Goal: Task Accomplishment & Management: Use online tool/utility

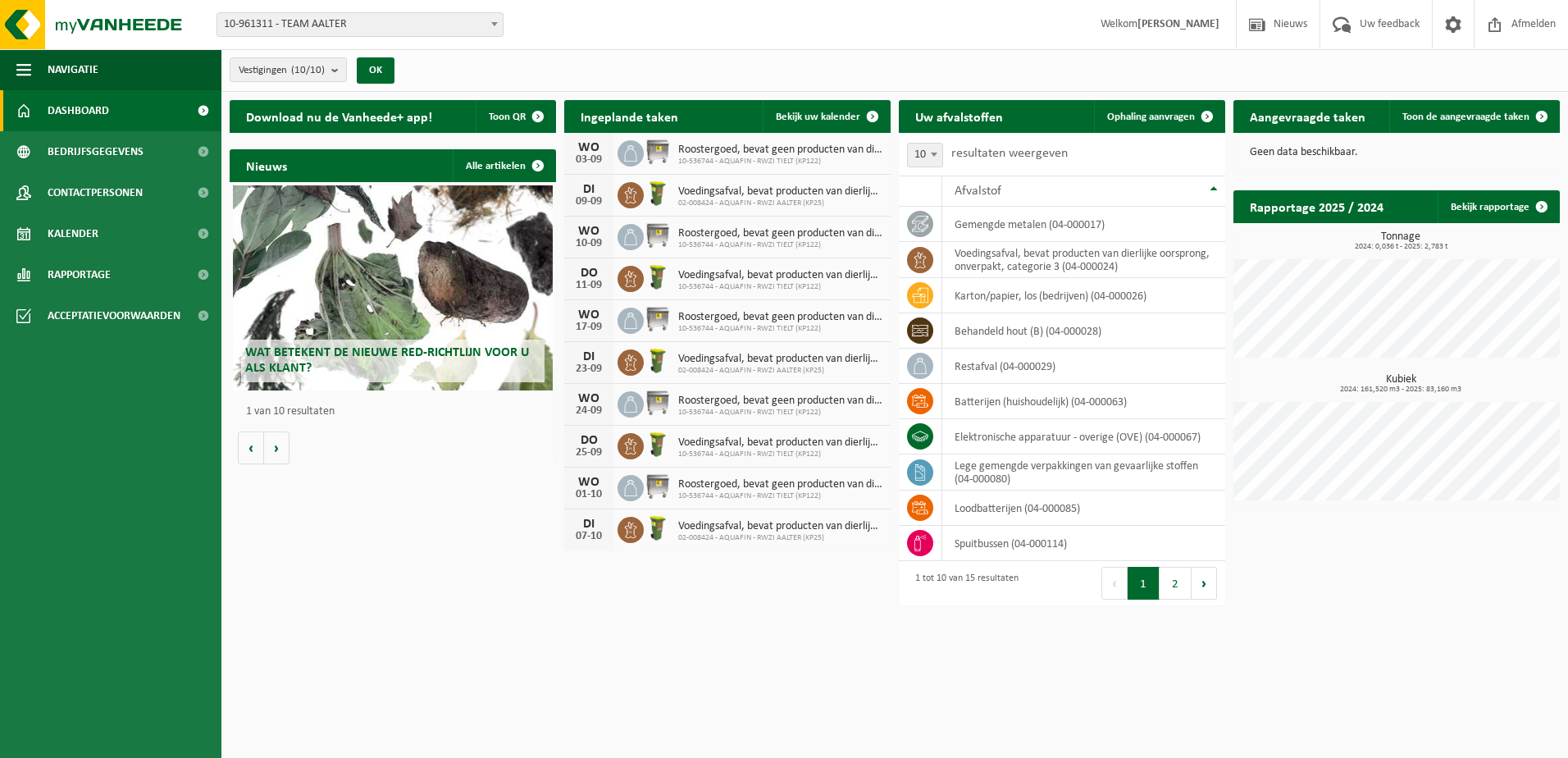
click at [486, 25] on span at bounding box center [494, 23] width 16 height 22
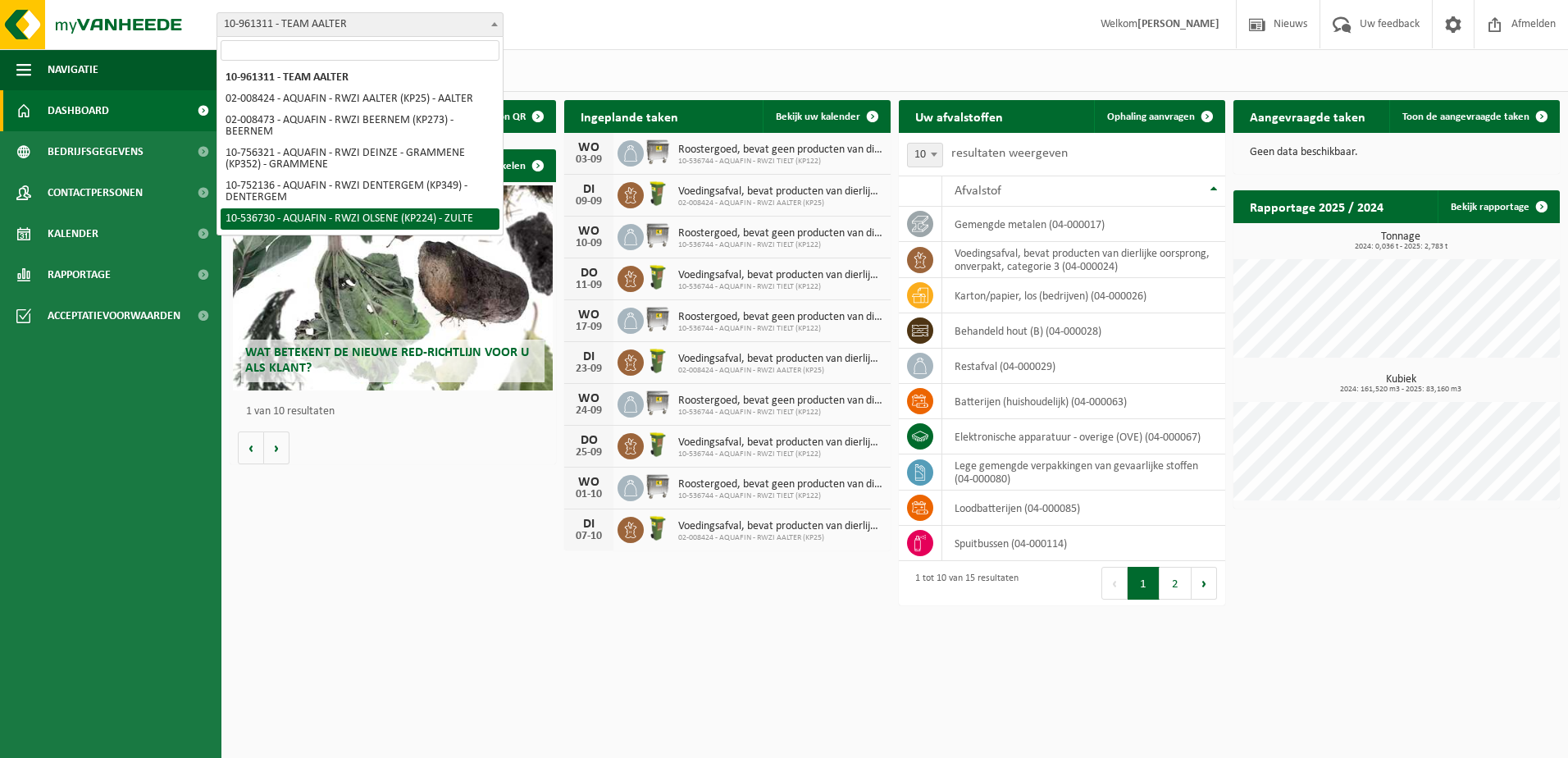
select select "3176"
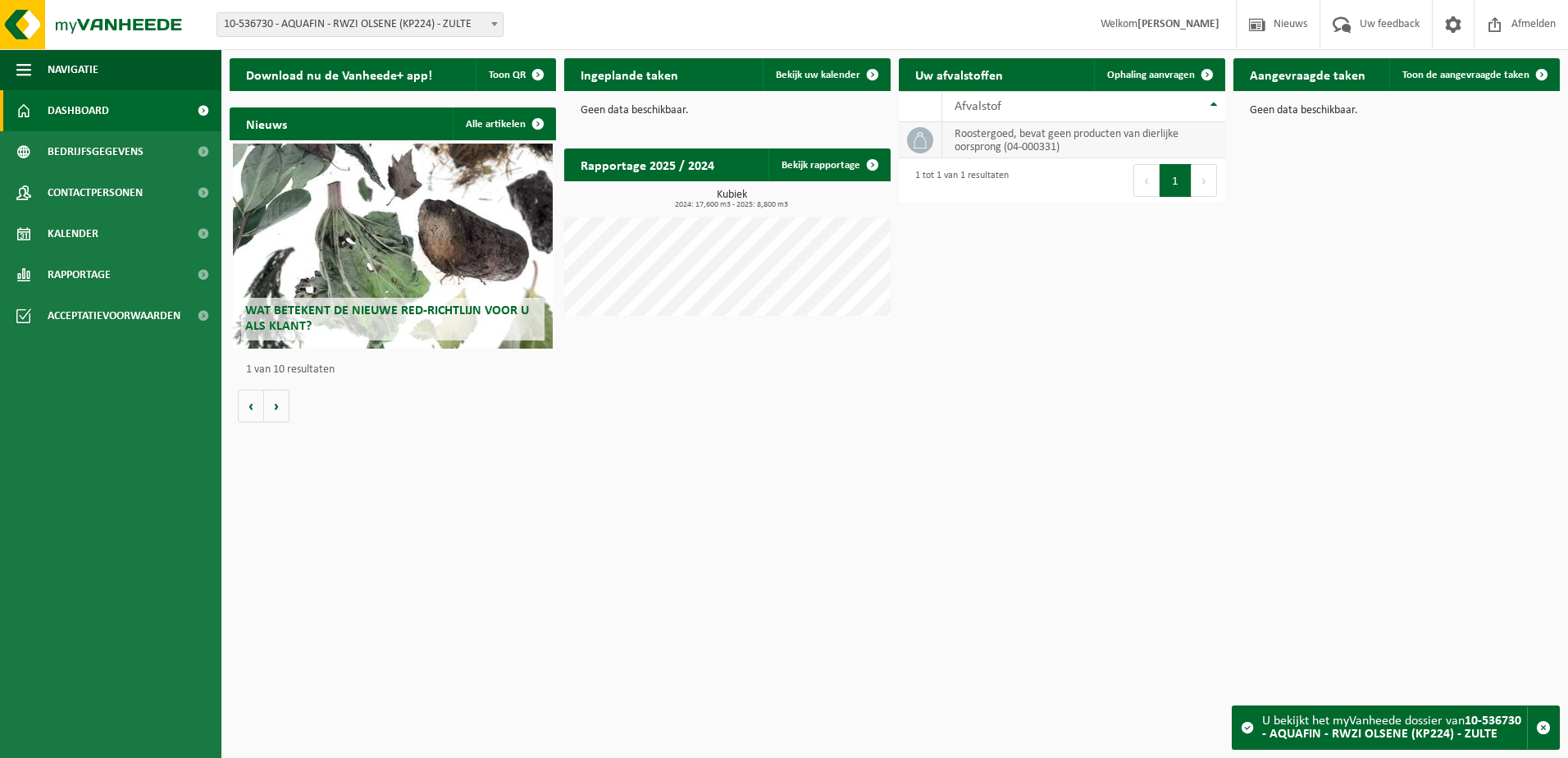
click at [1027, 140] on td "roostergoed, bevat geen producten van dierlijke oorsprong (04-000331)" at bounding box center [1084, 141] width 283 height 36
click at [1493, 731] on div "U bekijkt het myVanheede dossier van 10-536730 - AQUAFIN - RWZI OLSENE (KP224) …" at bounding box center [1394, 727] width 265 height 42
click at [1539, 731] on span "button" at bounding box center [1543, 727] width 15 height 15
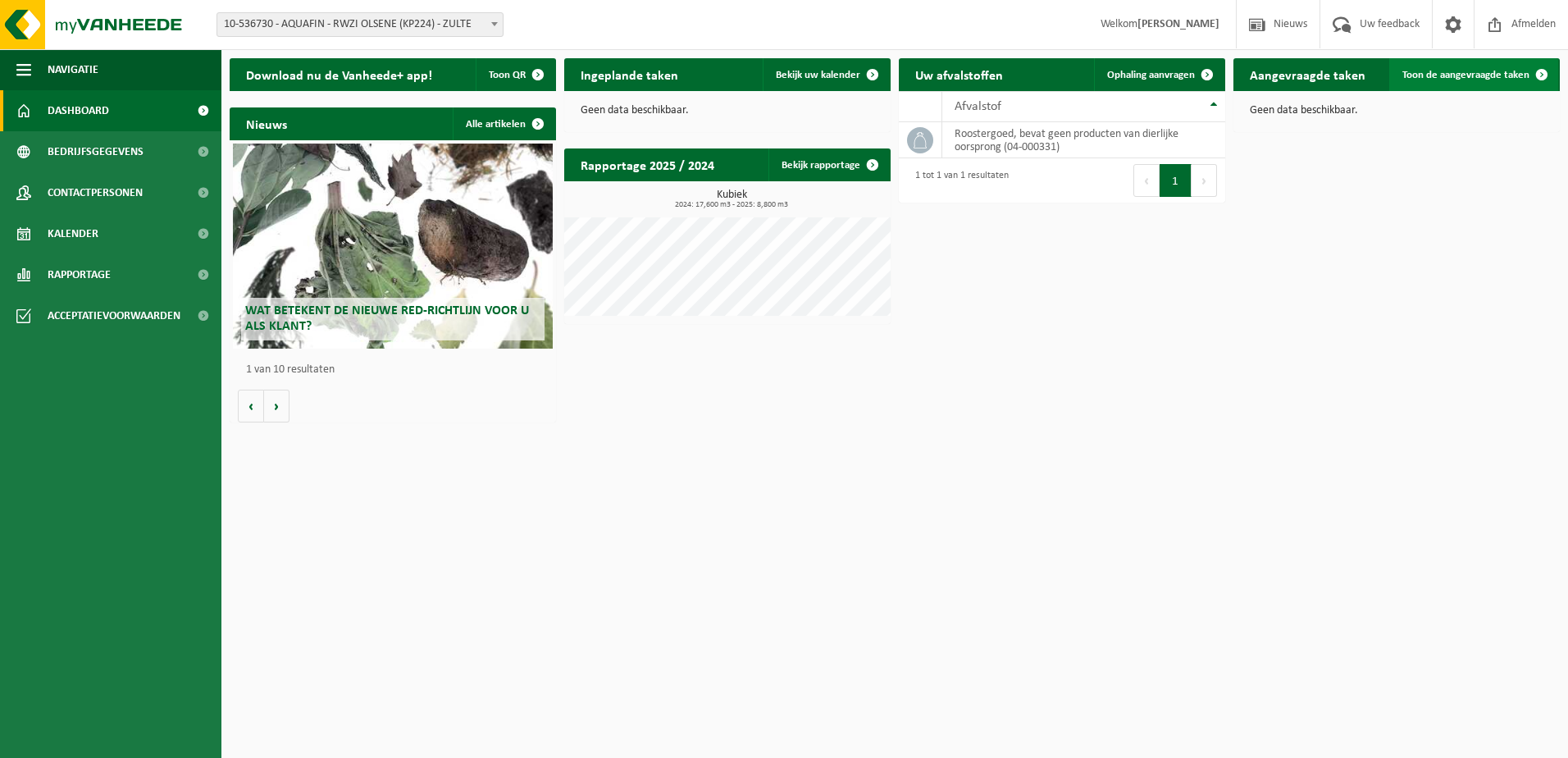
click at [1525, 73] on span at bounding box center [1541, 74] width 33 height 33
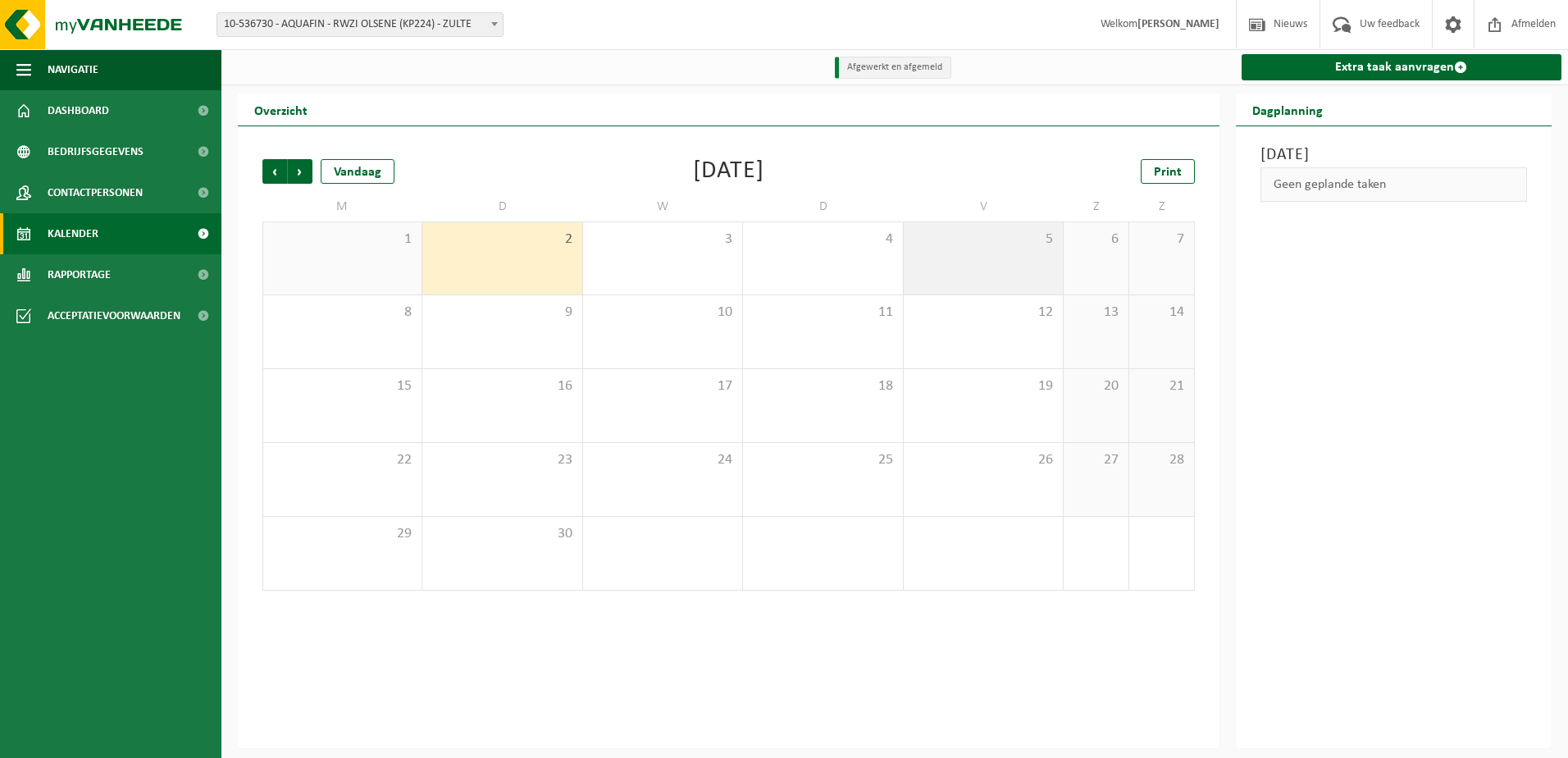
click at [980, 257] on div "5" at bounding box center [983, 258] width 159 height 73
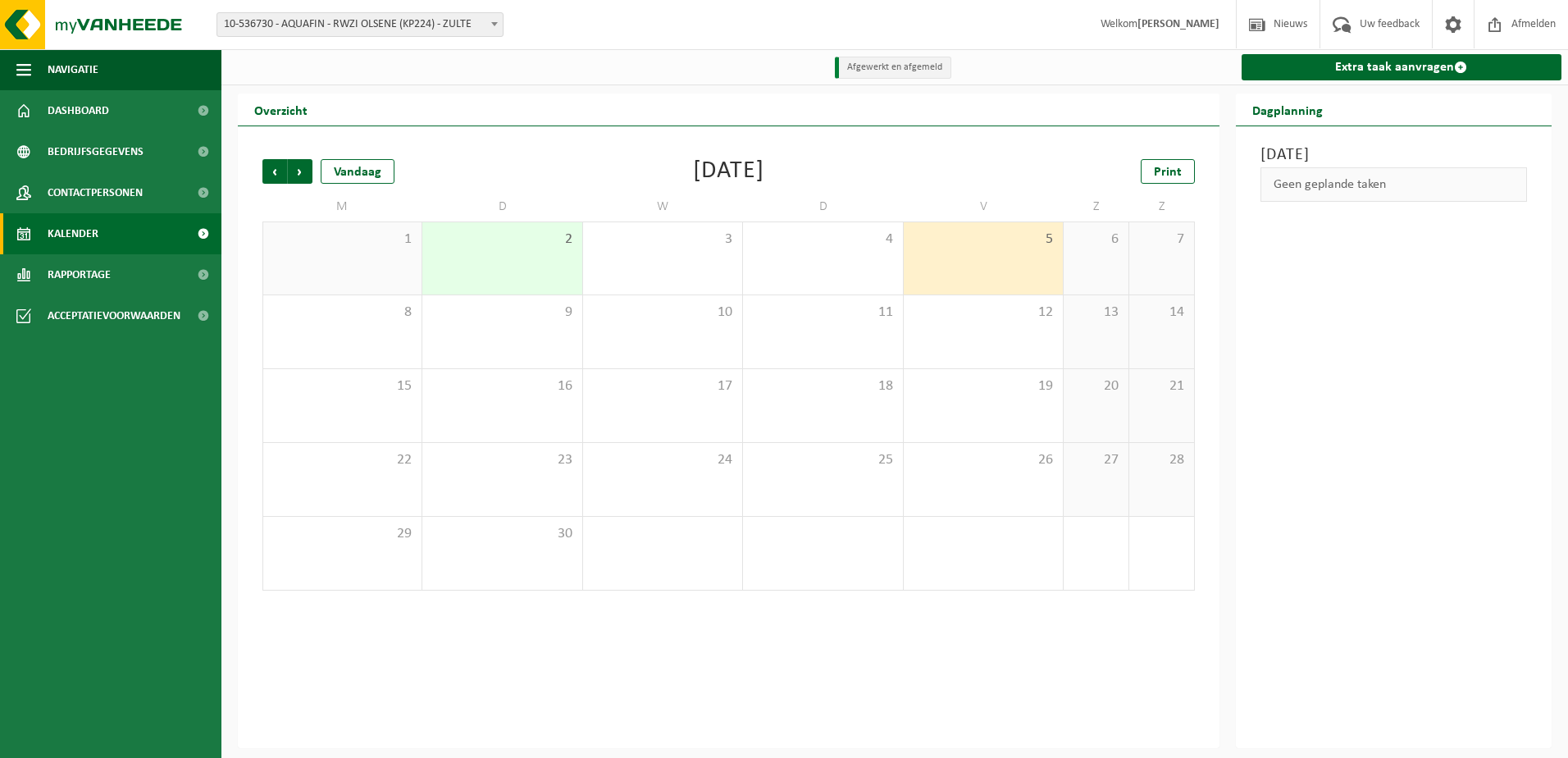
click at [980, 257] on div "5" at bounding box center [983, 258] width 159 height 73
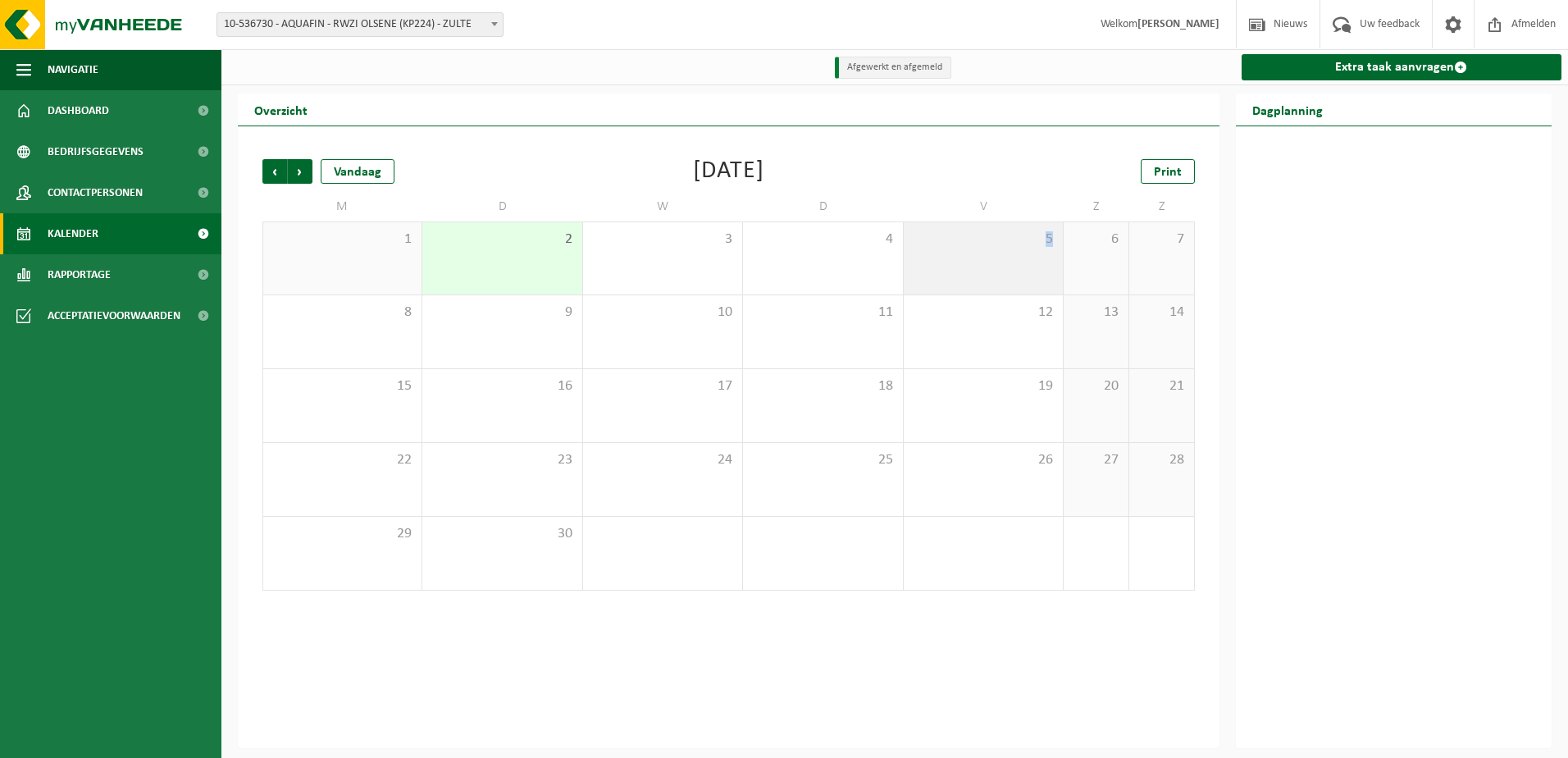
click at [980, 257] on div "5" at bounding box center [983, 258] width 159 height 73
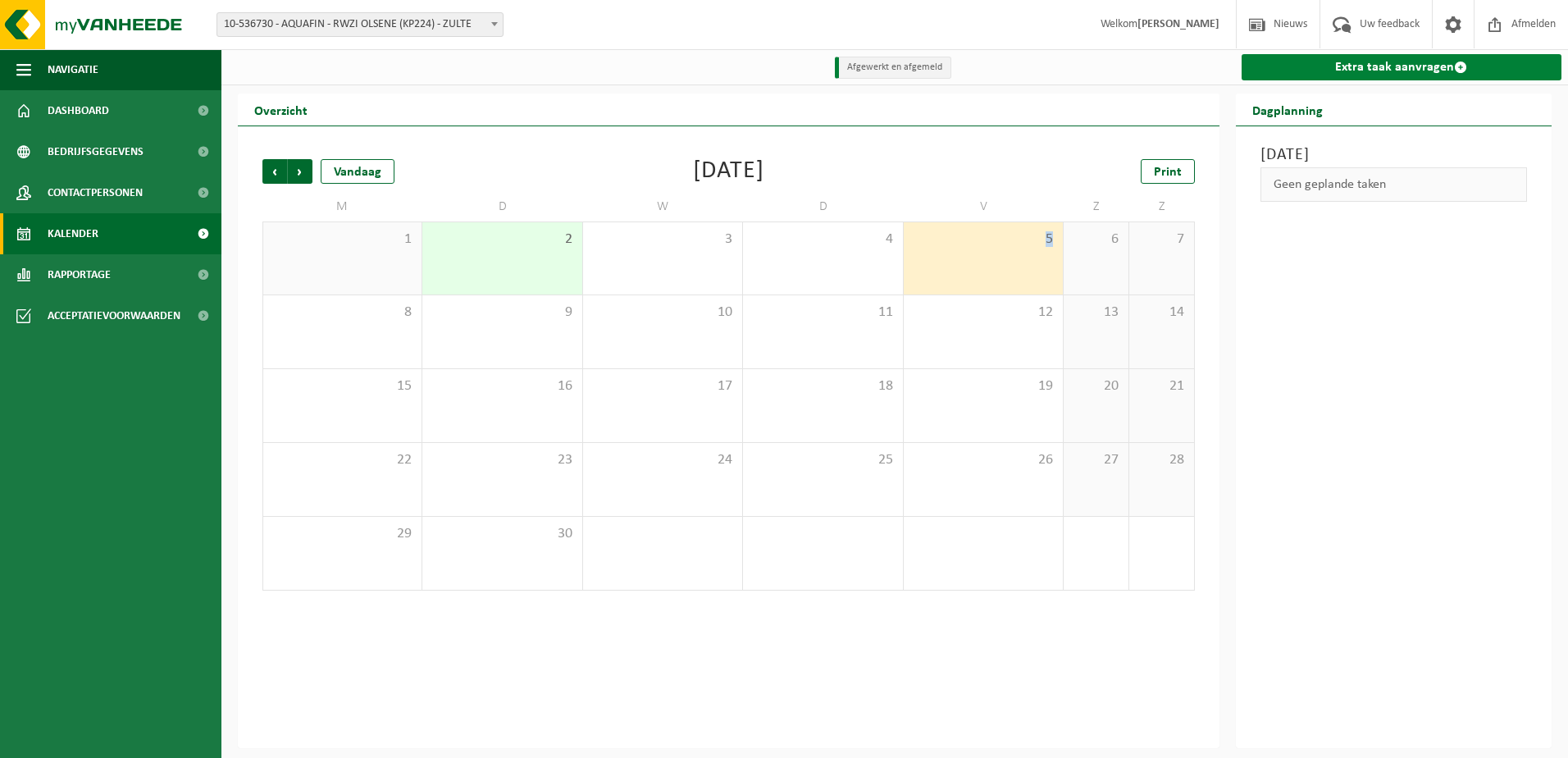
click at [1366, 73] on link "Extra taak aanvragen" at bounding box center [1401, 67] width 320 height 26
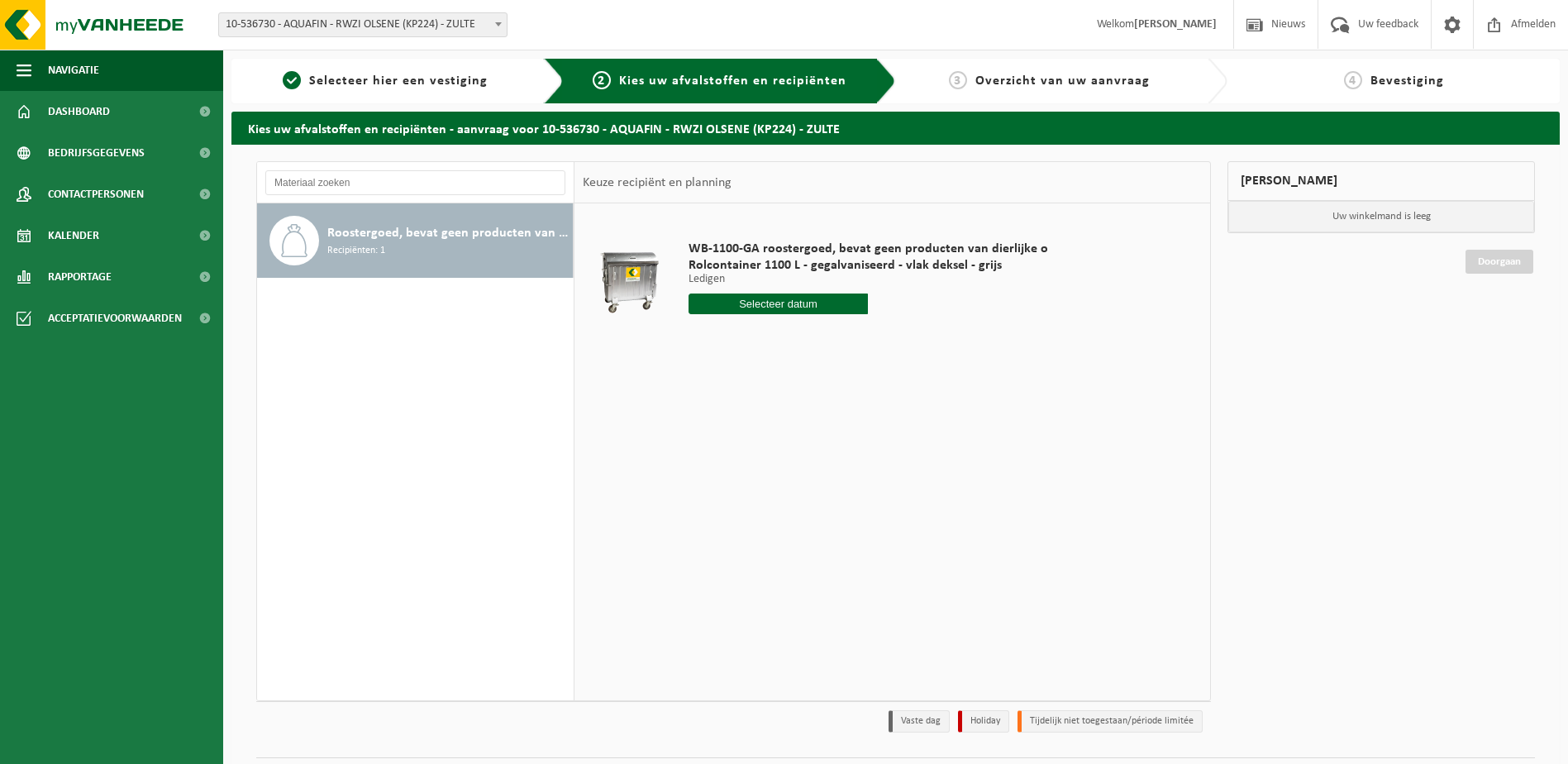
click at [828, 294] on input "text" at bounding box center [778, 304] width 180 height 21
click at [822, 392] on div "5" at bounding box center [819, 398] width 29 height 26
type input "Van 2025-09-05"
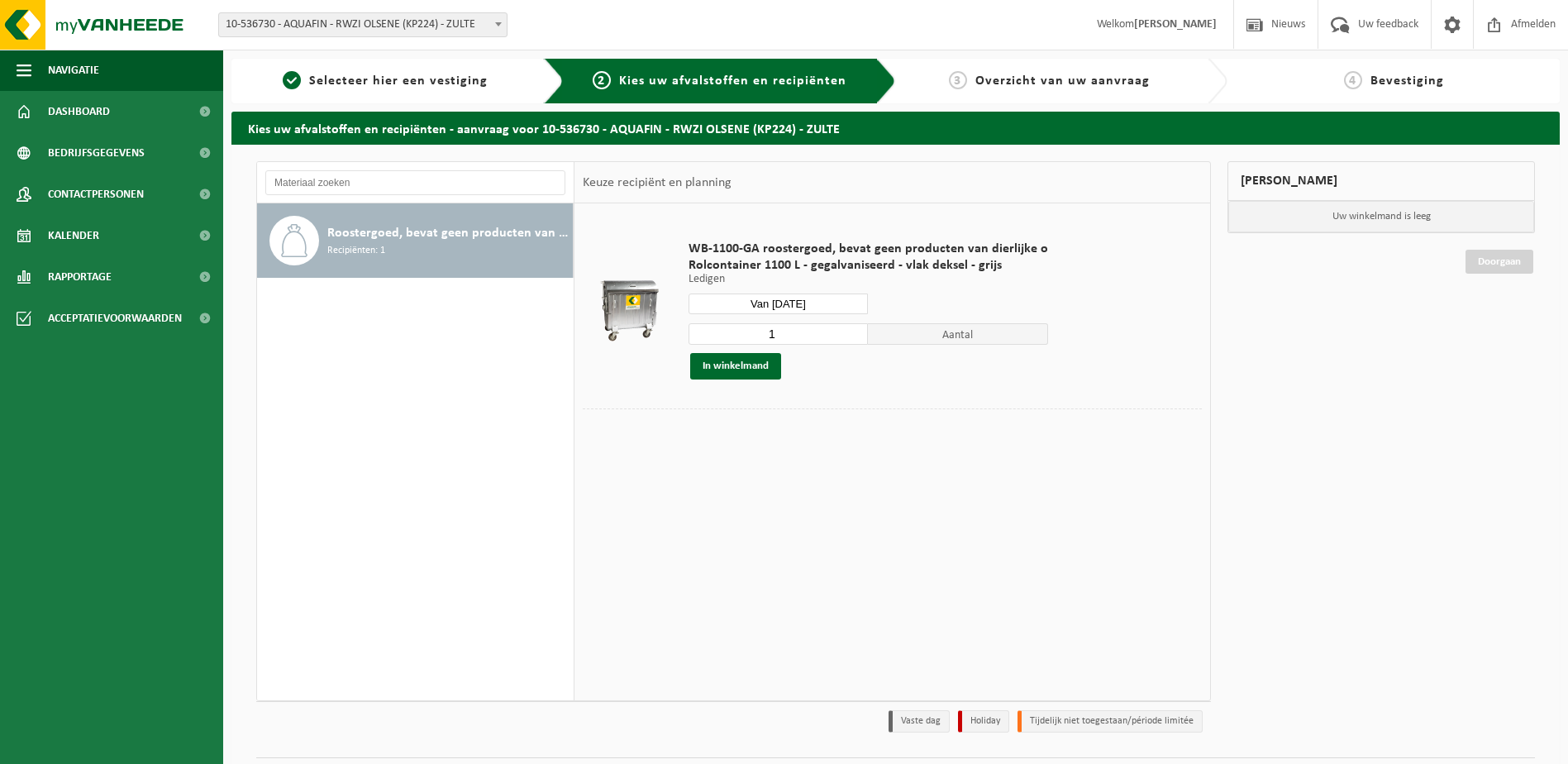
type input "1"
click at [848, 338] on input "1" at bounding box center [778, 333] width 180 height 22
click at [745, 364] on button "In winkelmand" at bounding box center [735, 366] width 91 height 26
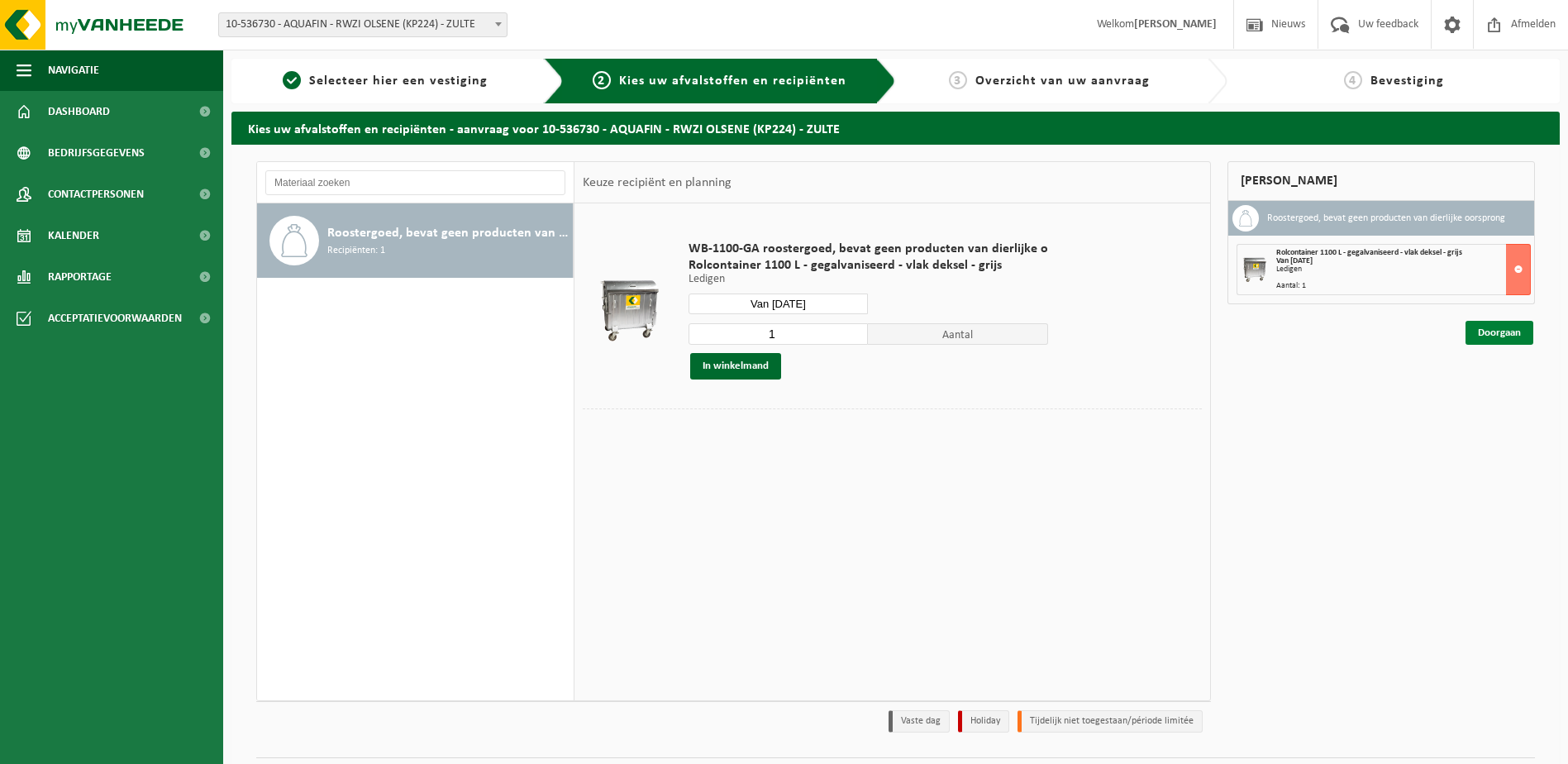
click at [1497, 331] on link "Doorgaan" at bounding box center [1500, 333] width 68 height 24
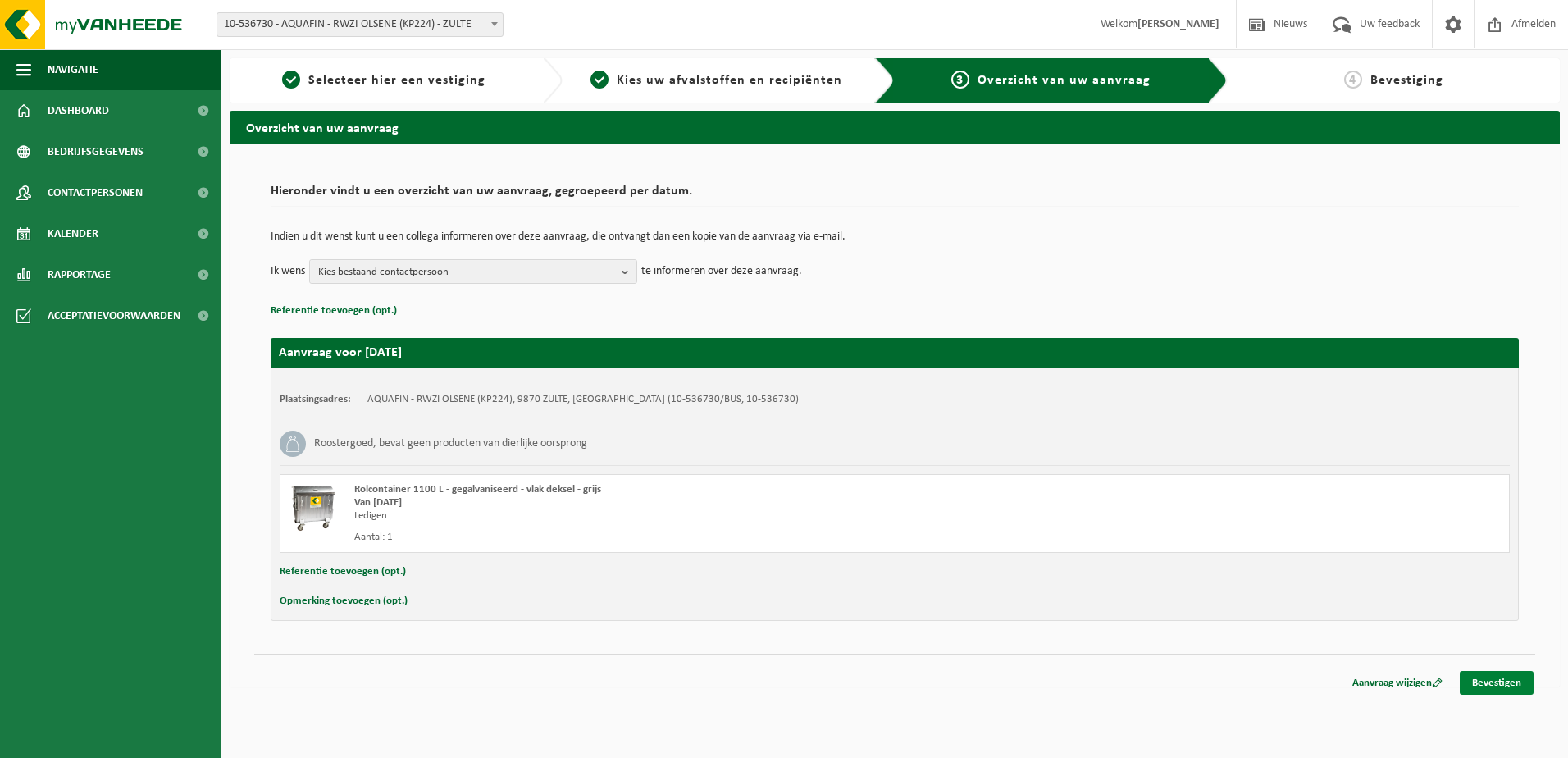
click at [1512, 682] on link "Bevestigen" at bounding box center [1496, 683] width 74 height 24
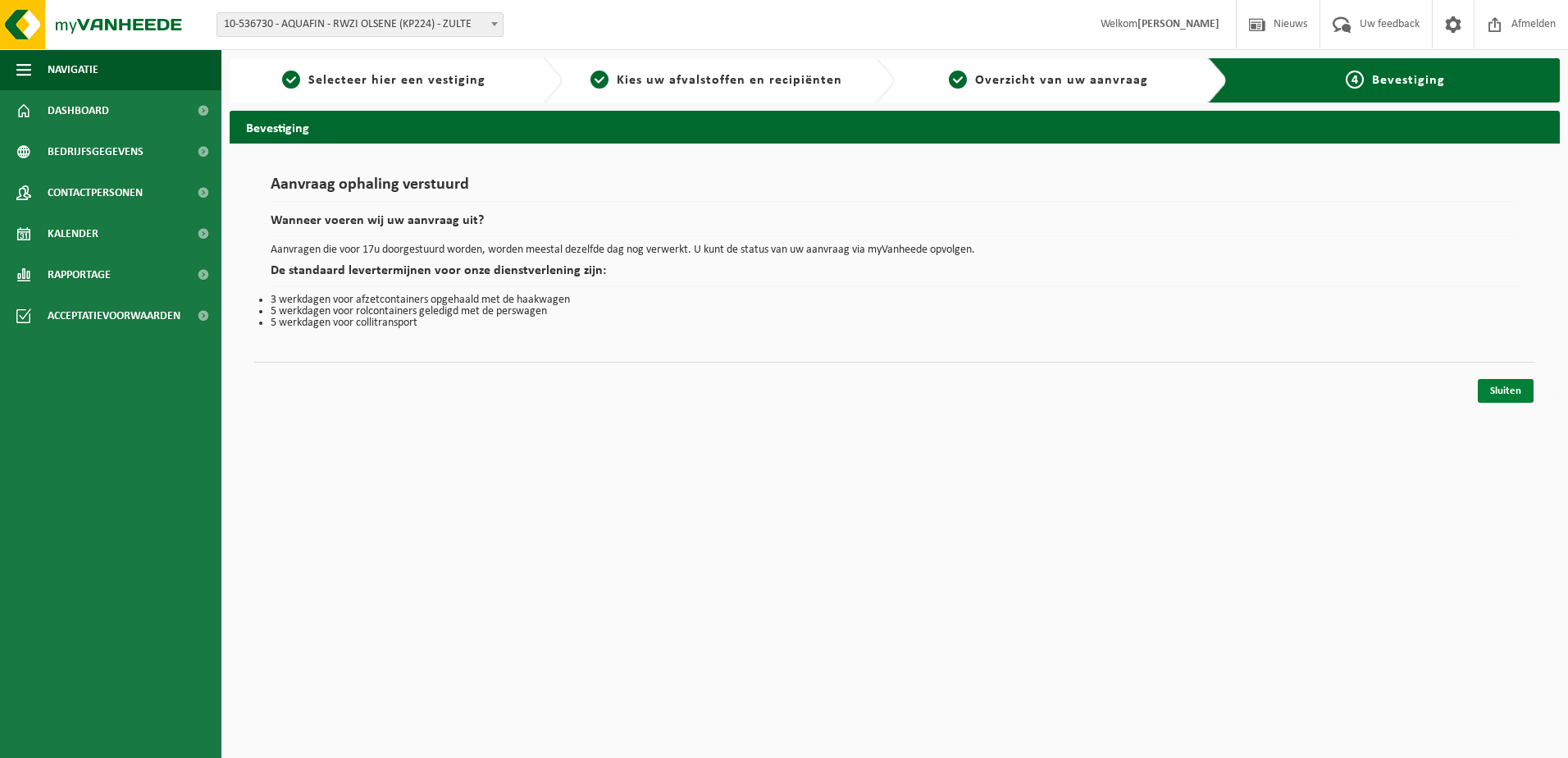
click at [1503, 388] on link "Sluiten" at bounding box center [1505, 391] width 56 height 24
